Goal: Check status: Check status

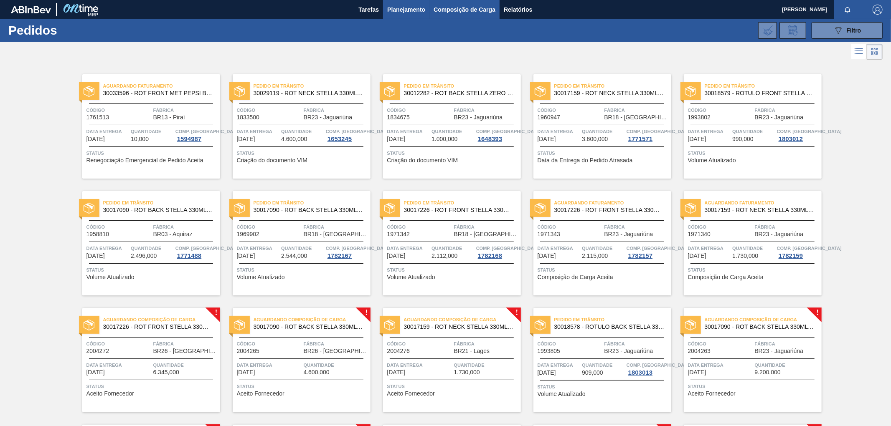
click at [444, 12] on span "Composição de Carga" at bounding box center [464, 10] width 62 height 10
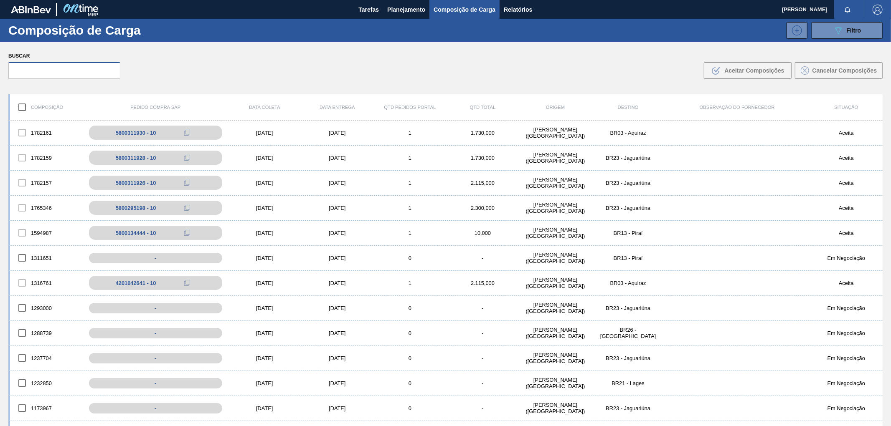
click at [38, 69] on input "text" at bounding box center [64, 70] width 112 height 17
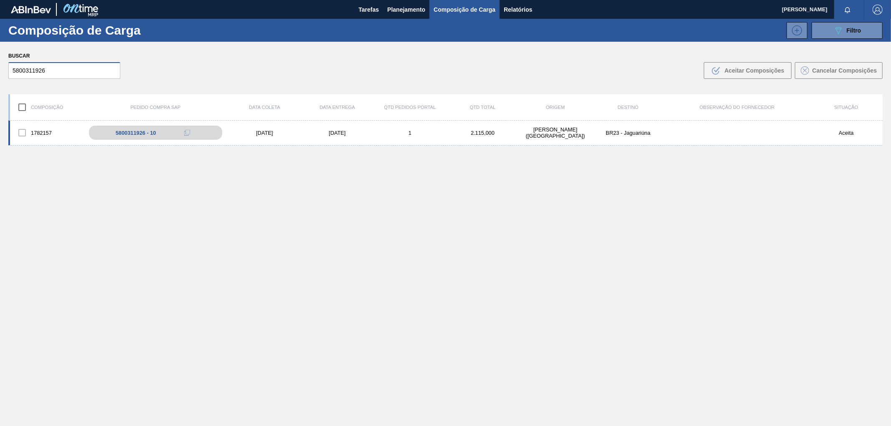
type input "5800311926"
click at [44, 129] on div "1782157" at bounding box center [46, 133] width 73 height 18
click at [43, 125] on div "1782157" at bounding box center [46, 133] width 73 height 18
click at [40, 122] on div "1782157 5800311926 - 10 [DATE] [DATE] 1 2.115,000 [PERSON_NAME][GEOGRAPHIC_DATA…" at bounding box center [445, 133] width 874 height 25
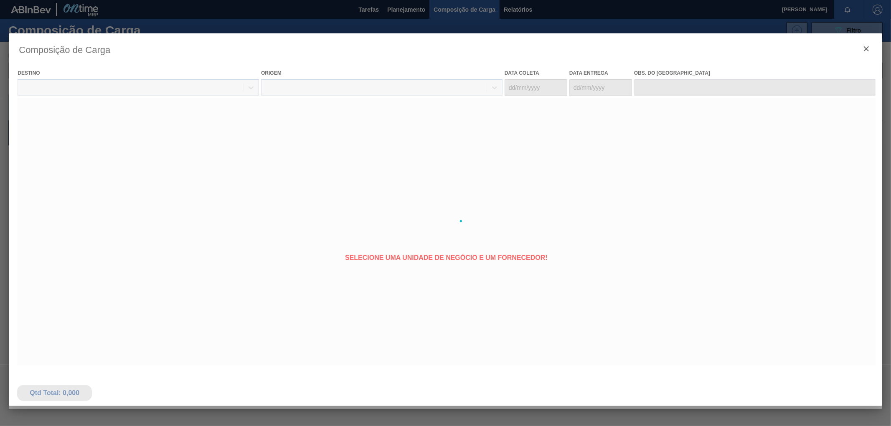
click at [35, 122] on div at bounding box center [445, 221] width 873 height 376
type coleta "[DATE]"
type entrega "[DATE]"
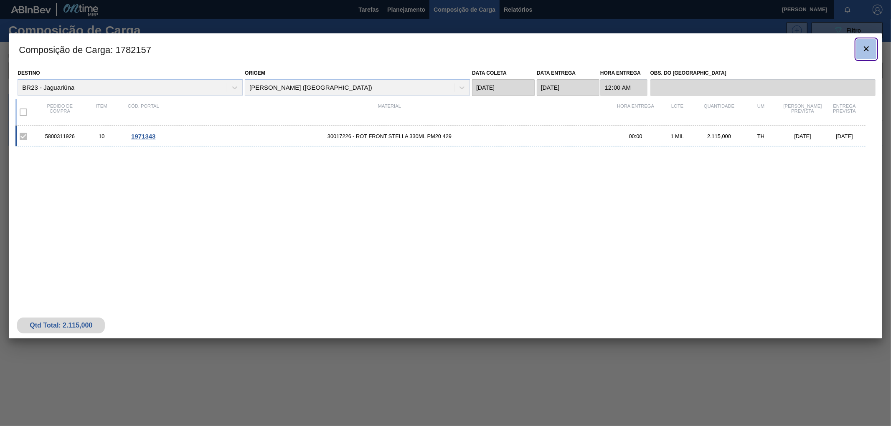
click at [867, 45] on icon "botão de ícone" at bounding box center [866, 49] width 10 height 10
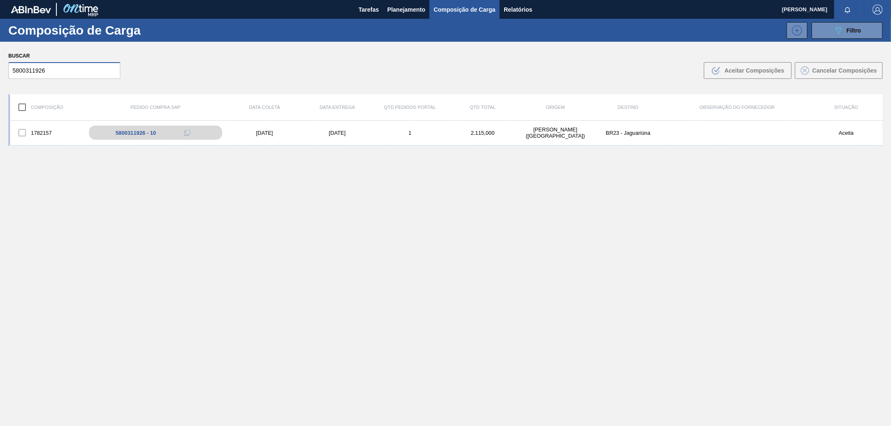
click at [49, 69] on input "5800311926" at bounding box center [64, 70] width 112 height 17
type input "5800311930"
click at [38, 121] on div "1782161 5800311930 - 10 [DATE] [DATE] 1 1.730,000 [PERSON_NAME][GEOGRAPHIC_DATA…" at bounding box center [445, 133] width 874 height 25
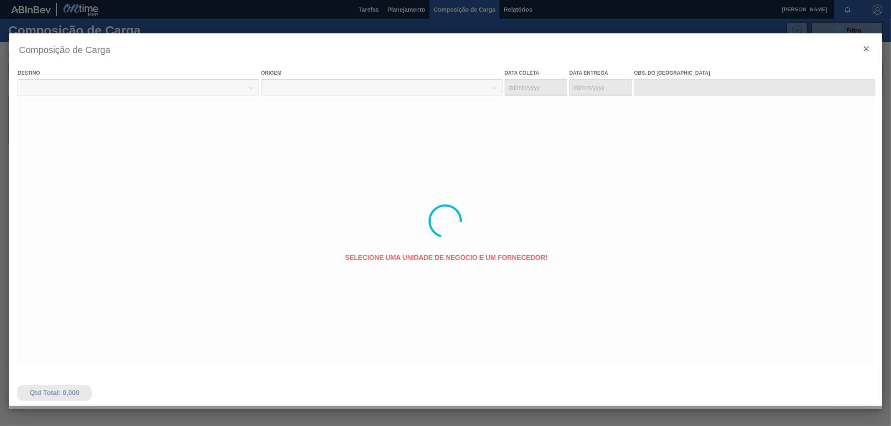
type coleta "[DATE]"
type entrega "[DATE]"
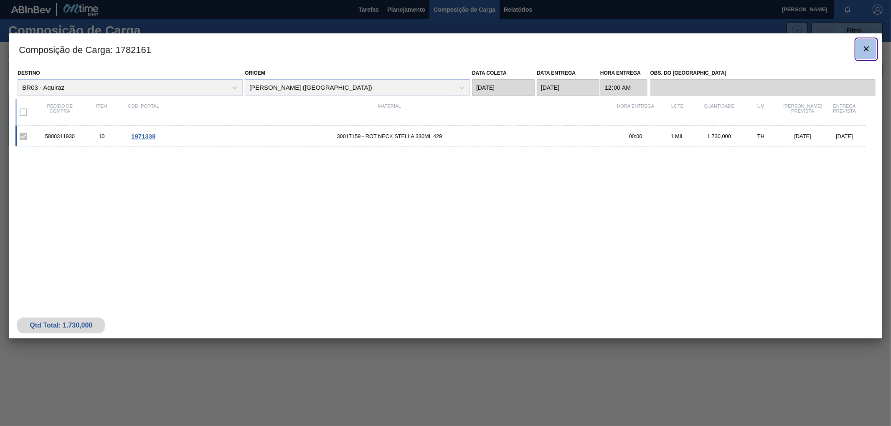
click at [867, 47] on icon "botão de ícone" at bounding box center [866, 49] width 10 height 10
